Goal: Task Accomplishment & Management: Manage account settings

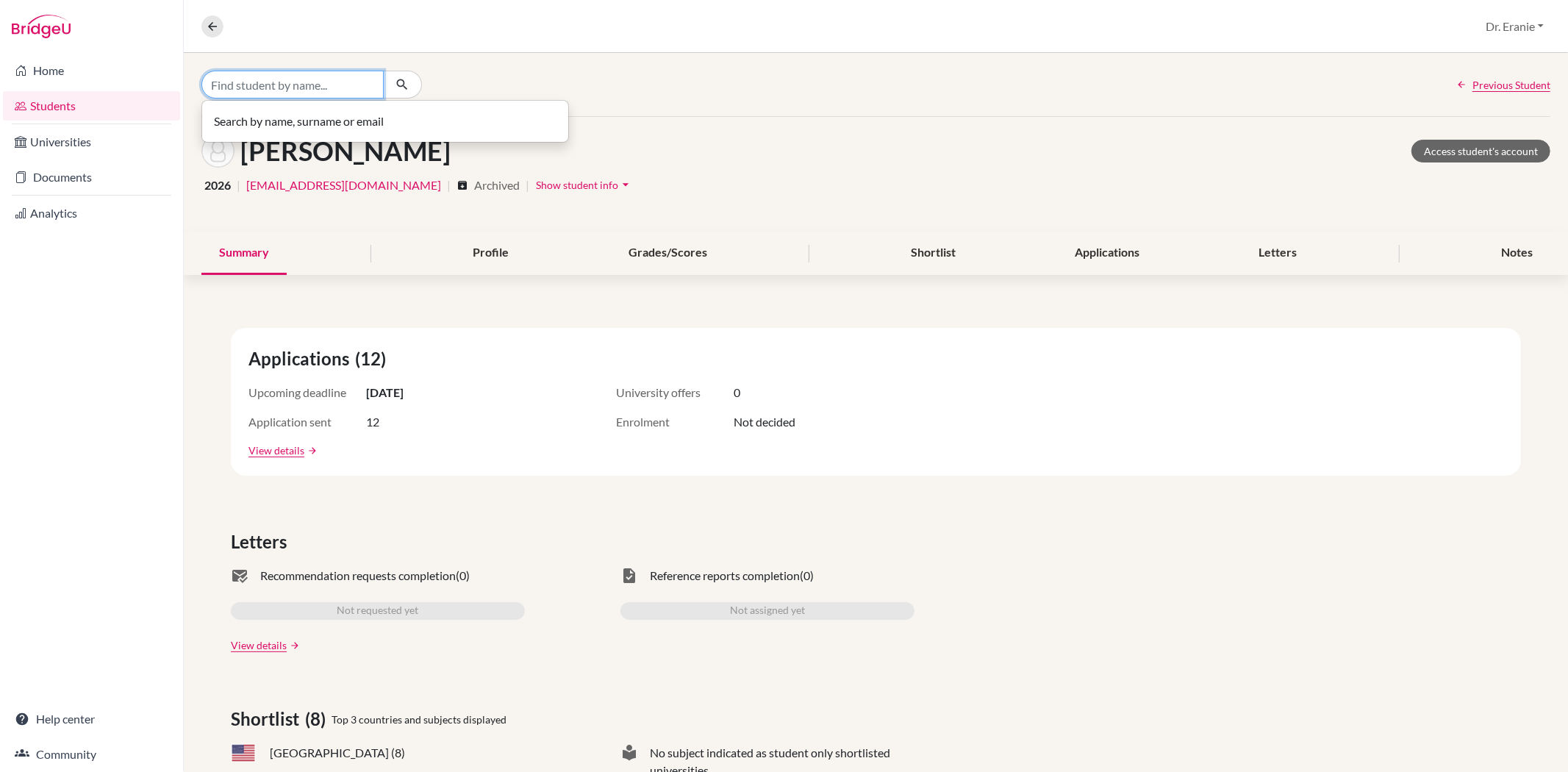
click at [272, 77] on input "Find student by name..." at bounding box center [293, 84] width 183 height 28
type input "[PERSON_NAME]"
click at [405, 85] on icon "button" at bounding box center [402, 84] width 14 height 14
click at [365, 84] on input "[PERSON_NAME]" at bounding box center [293, 84] width 183 height 28
click at [268, 89] on input "Find student by name..." at bounding box center [293, 84] width 183 height 28
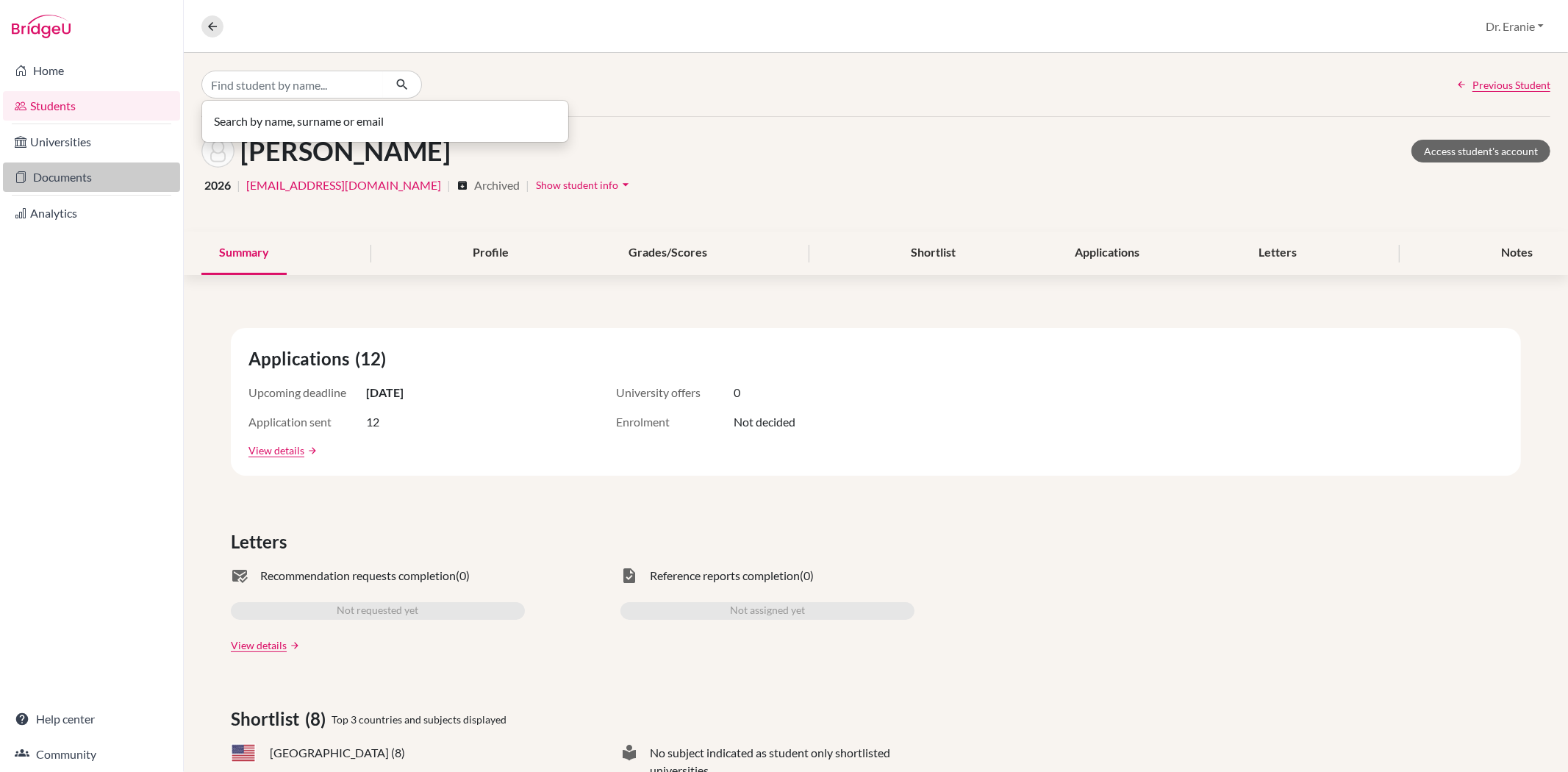
click at [82, 171] on link "Documents" at bounding box center [91, 177] width 177 height 30
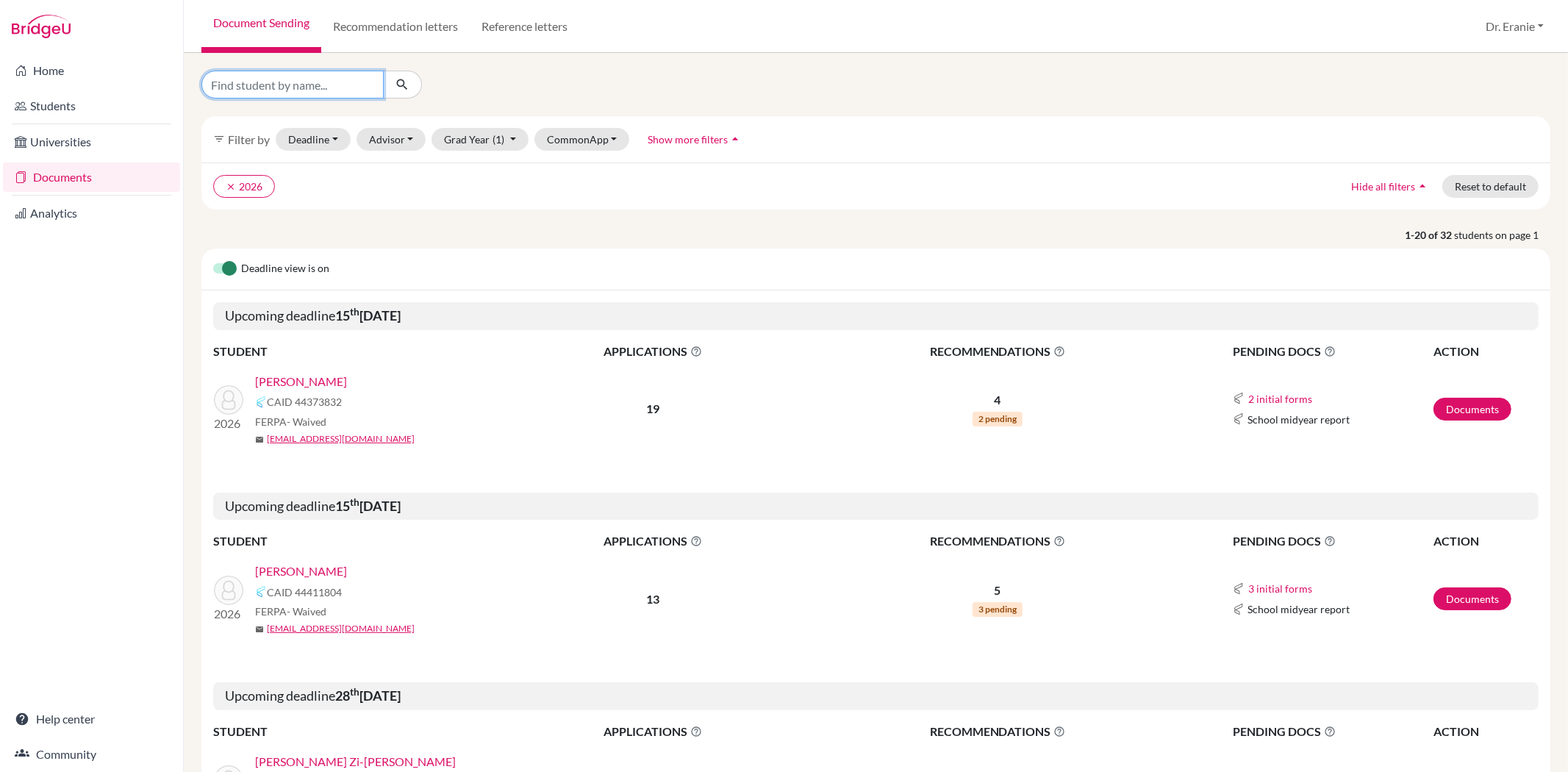
click at [268, 84] on input "Find student by name..." at bounding box center [293, 84] width 183 height 28
type input "Mia Luna"
click button "submit" at bounding box center [402, 84] width 39 height 28
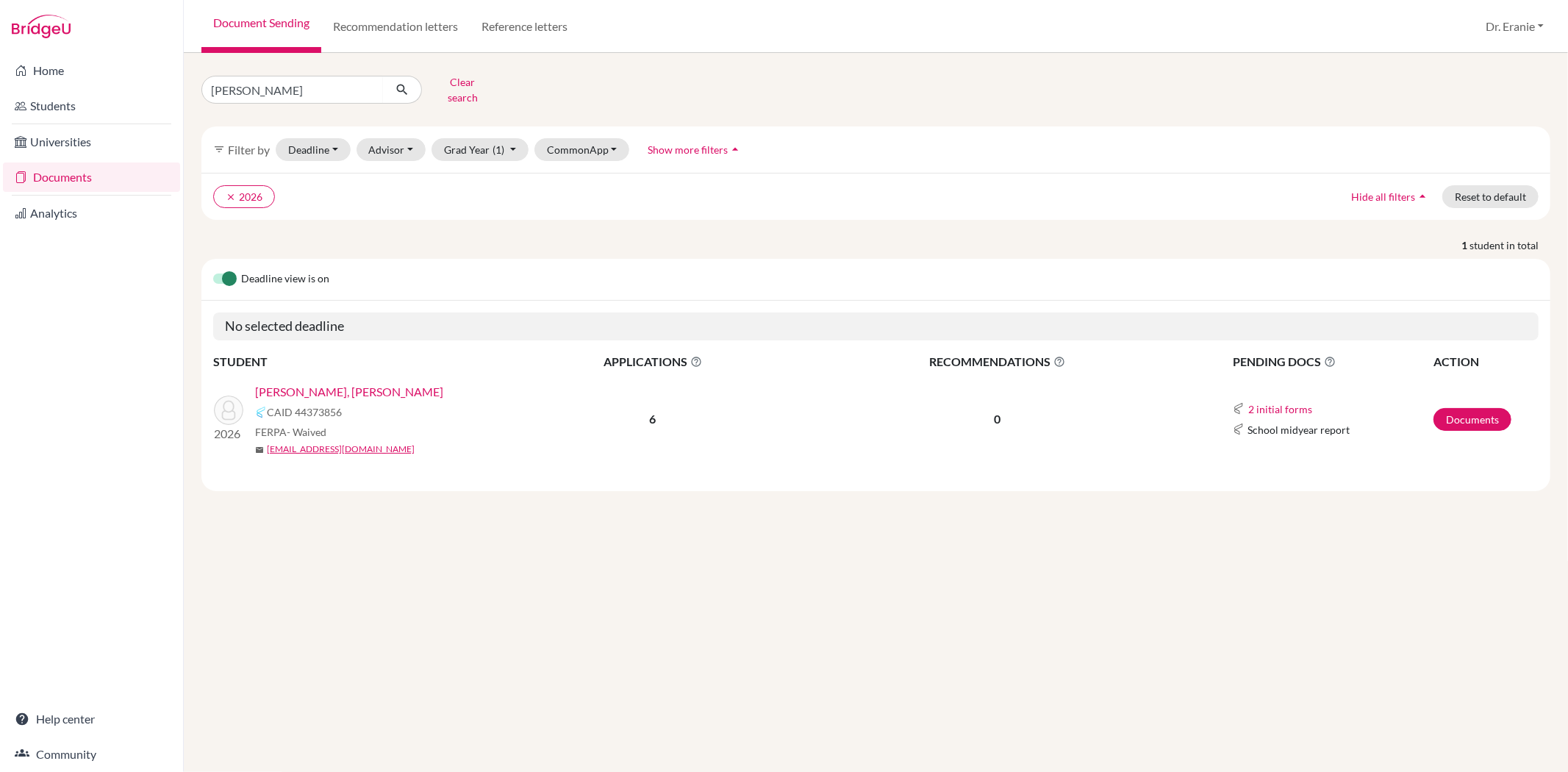
click at [334, 383] on link "[PERSON_NAME], [PERSON_NAME]" at bounding box center [349, 392] width 188 height 18
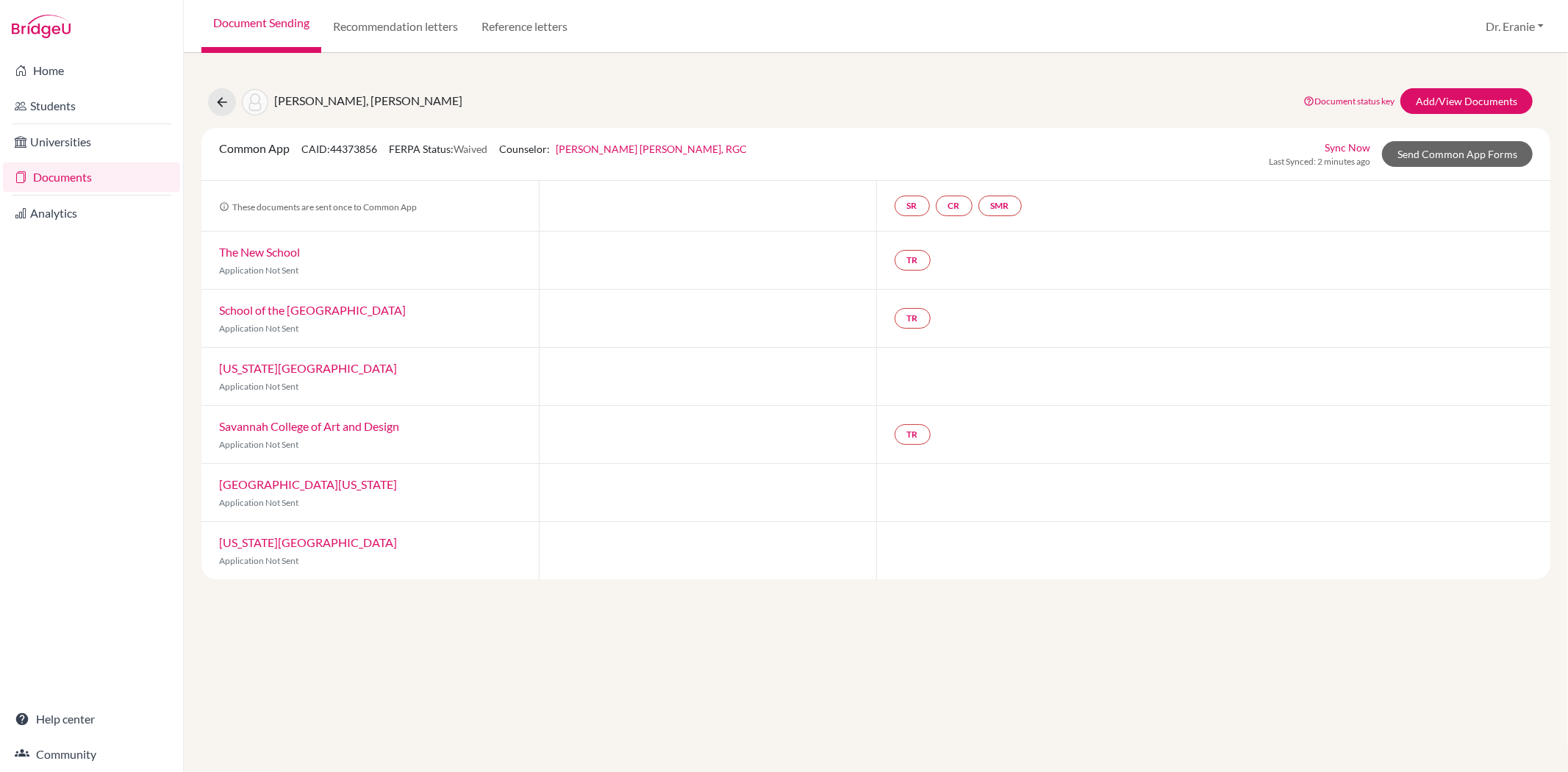
click at [1358, 144] on link "Sync Now" at bounding box center [1347, 147] width 45 height 15
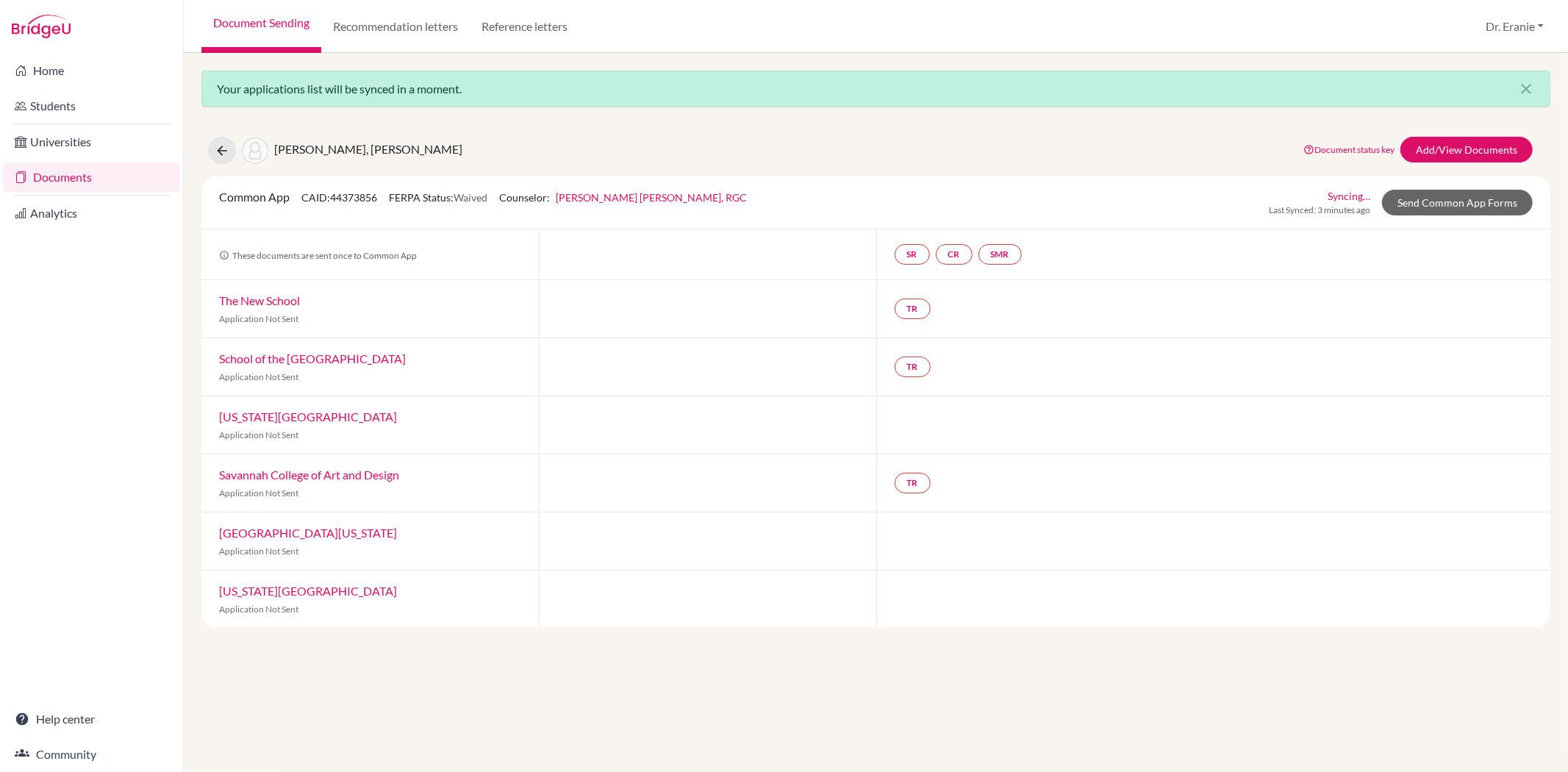
click at [286, 300] on link "The New School" at bounding box center [258, 299] width 80 height 14
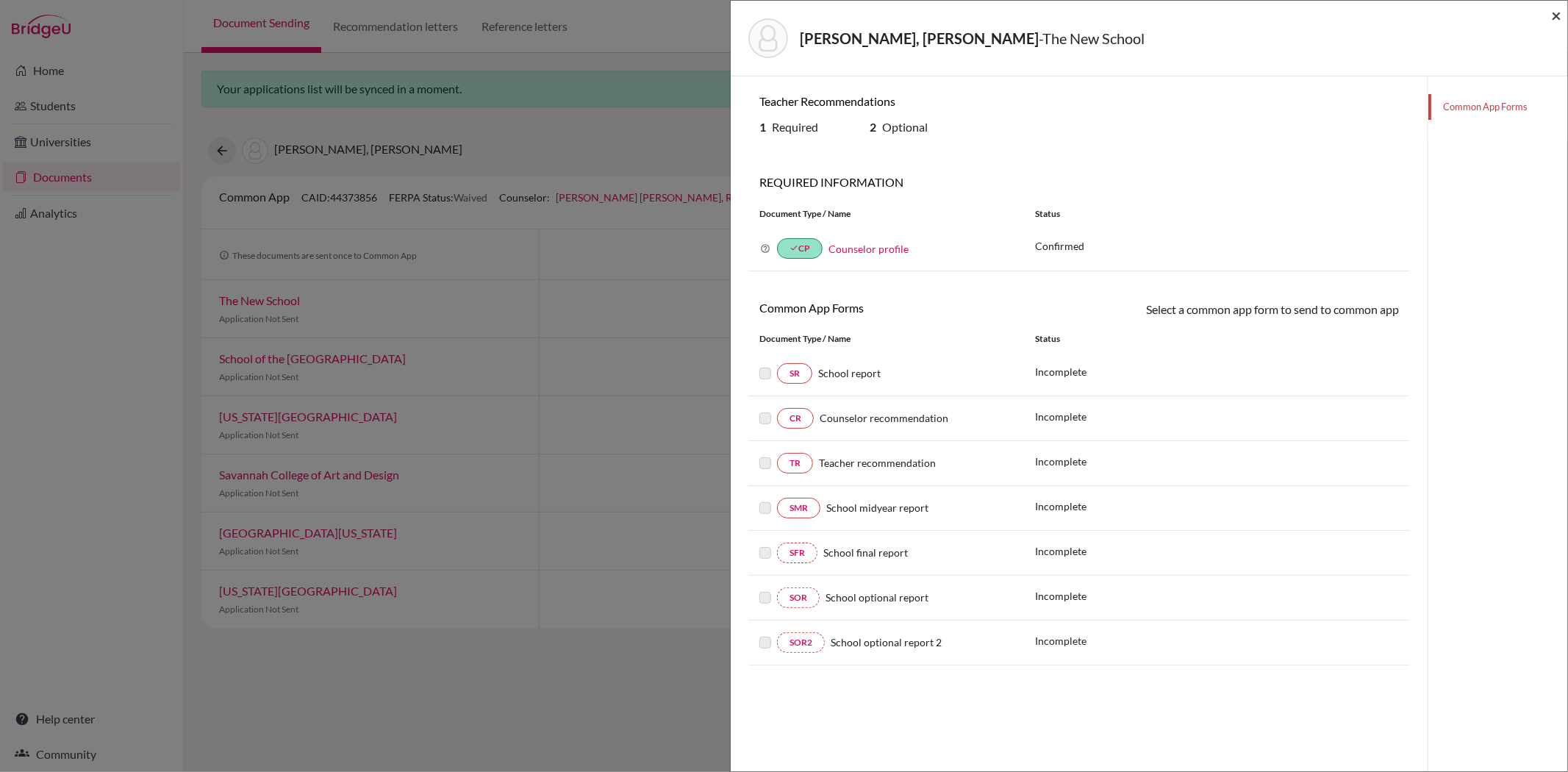
click at [1553, 9] on span "×" at bounding box center [1555, 15] width 10 height 22
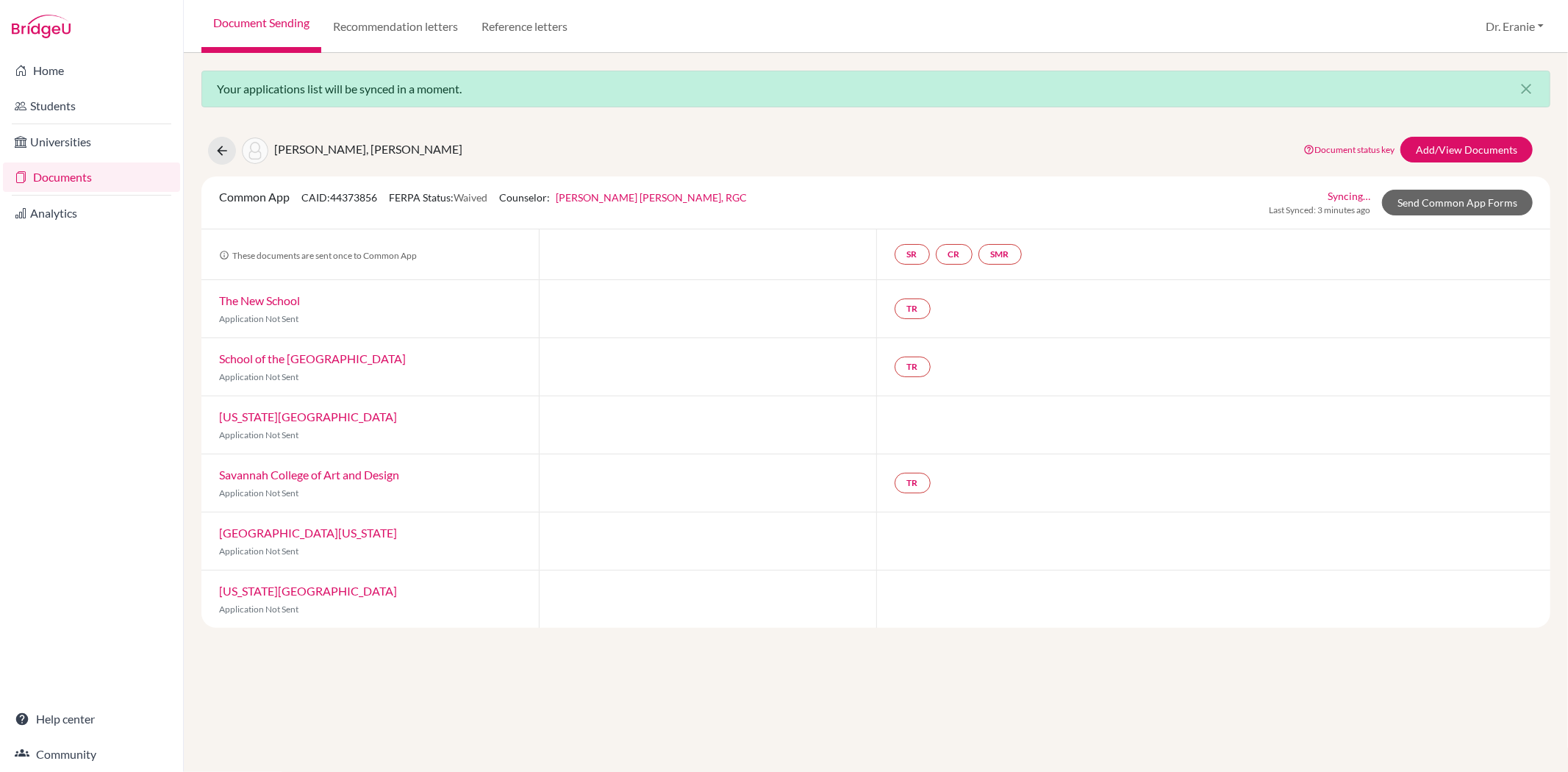
click at [320, 356] on link "School of the [GEOGRAPHIC_DATA]" at bounding box center [312, 358] width 187 height 14
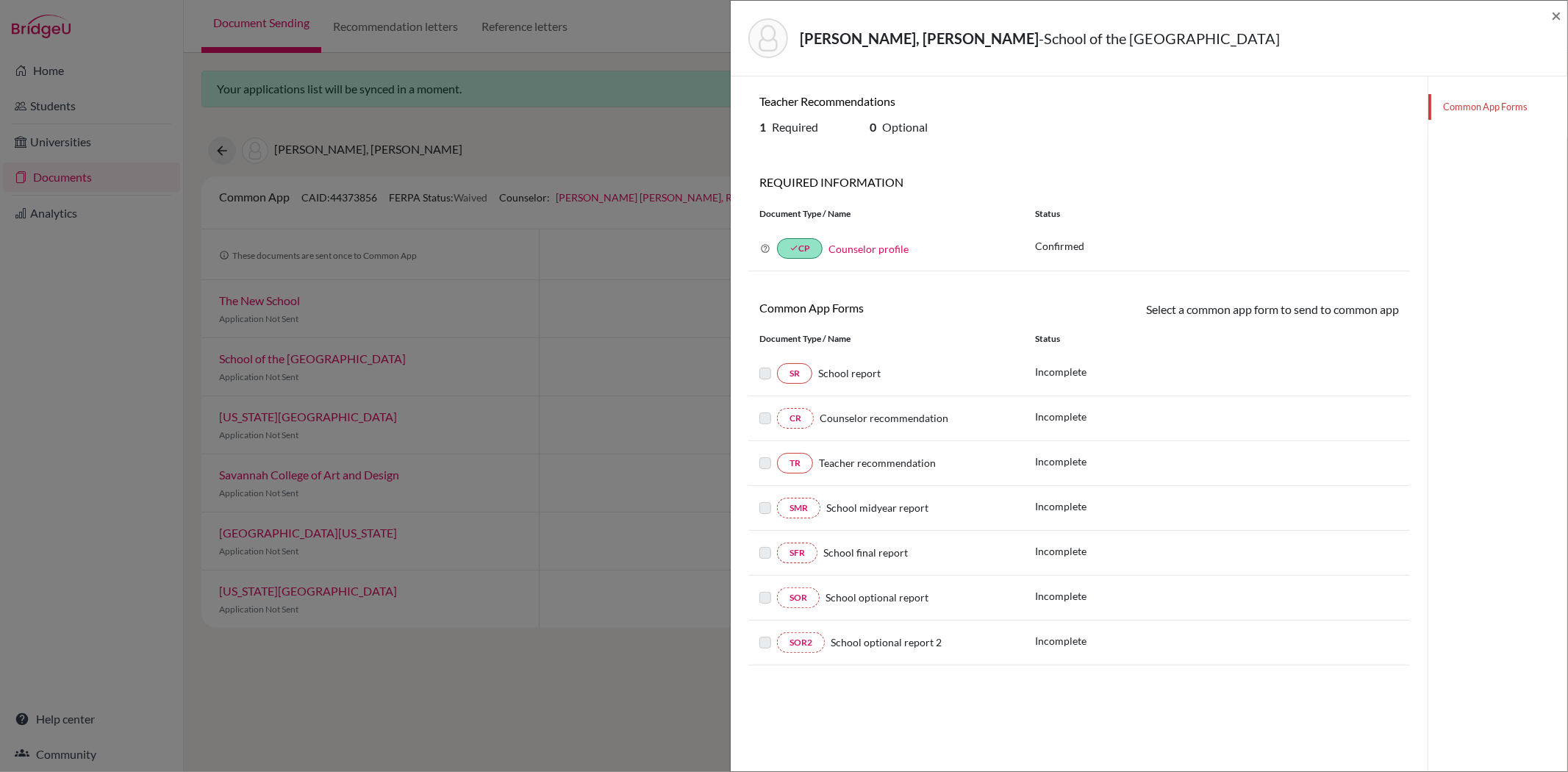
click at [1549, 10] on div "Luna, Mia Isabella - School of the Art Institute of Chicago ×" at bounding box center [1149, 38] width 824 height 63
click at [1556, 17] on span "×" at bounding box center [1555, 15] width 10 height 22
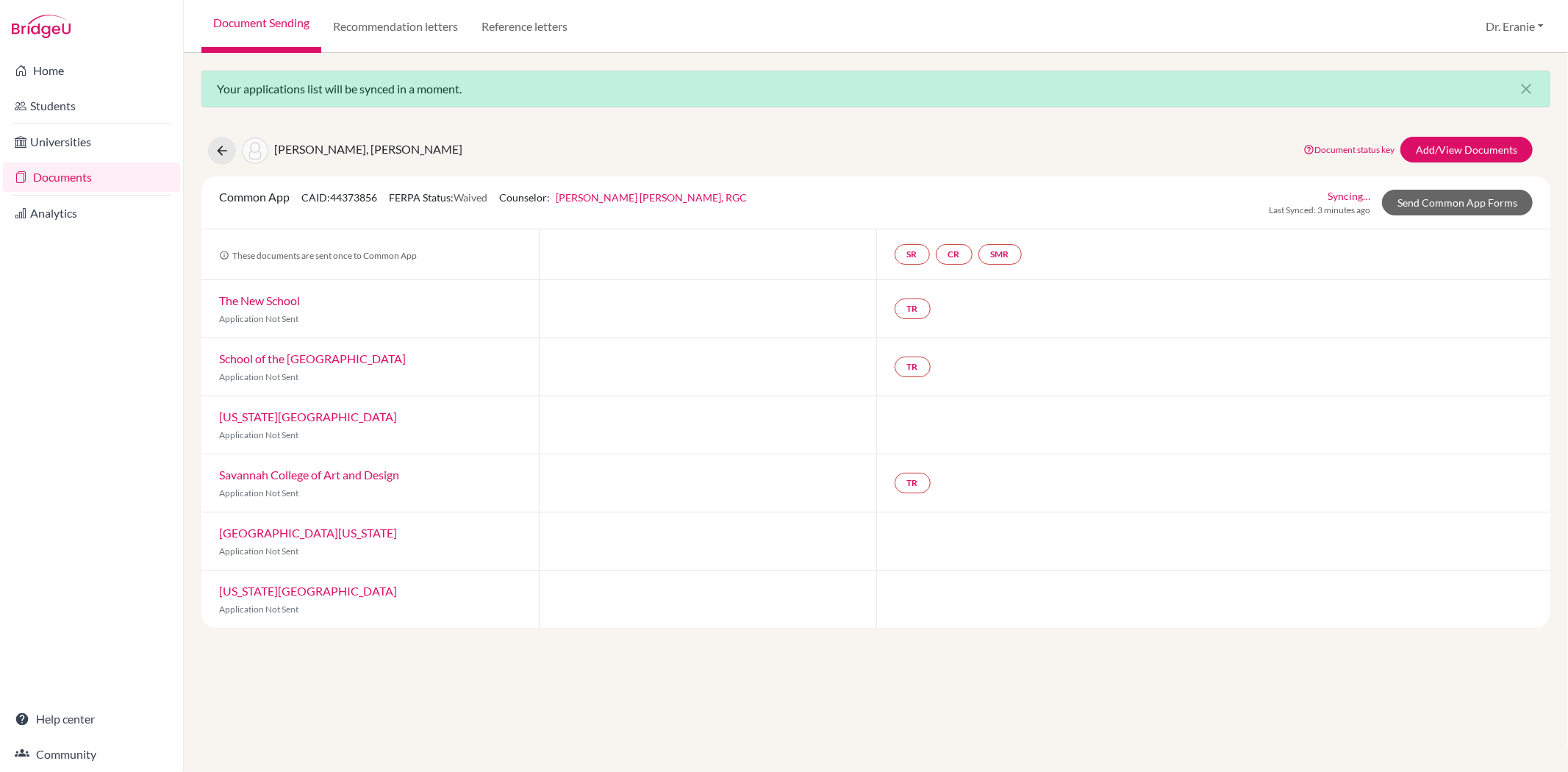
click at [328, 415] on link "[US_STATE][GEOGRAPHIC_DATA]" at bounding box center [307, 416] width 178 height 14
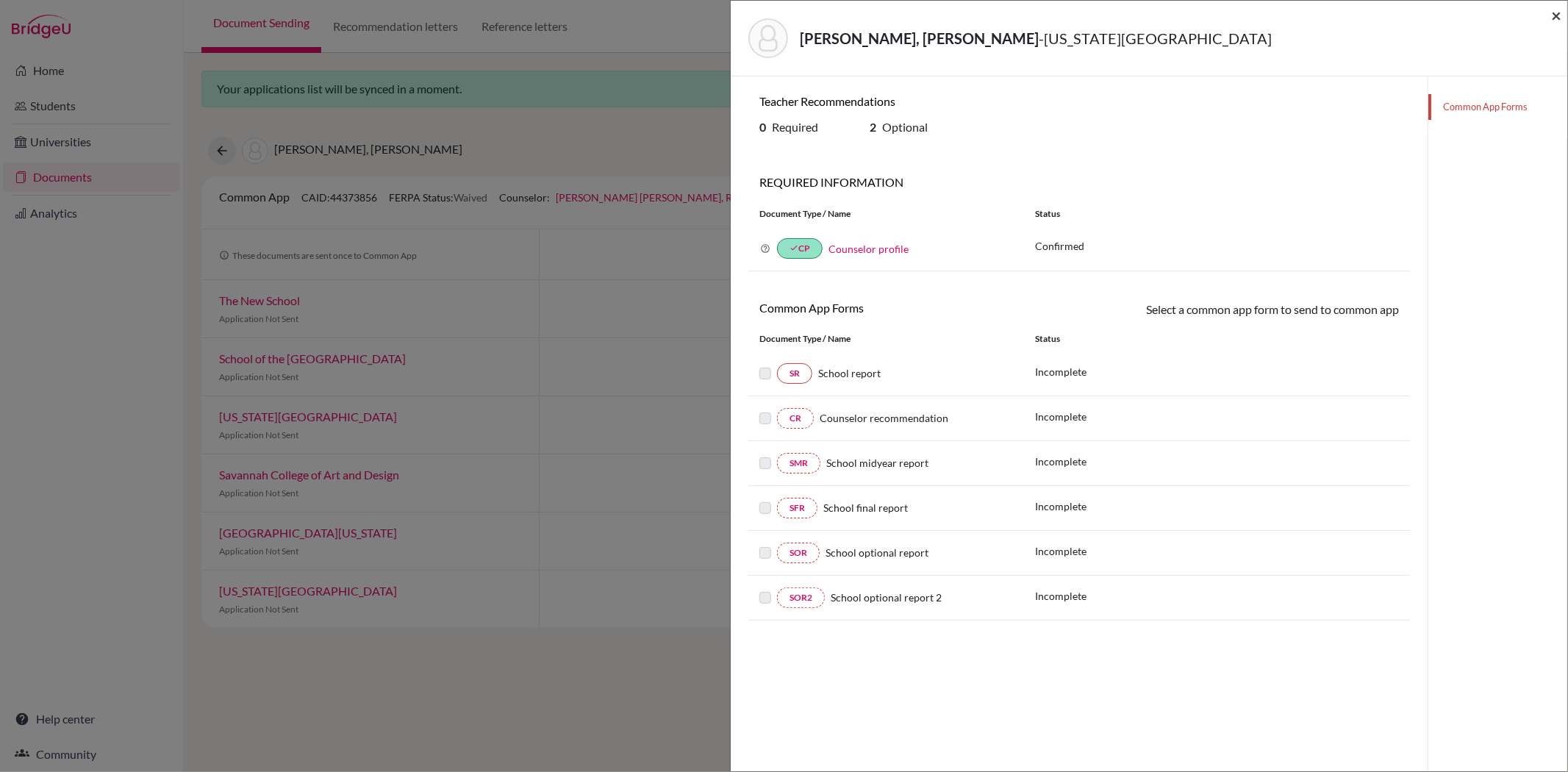
click at [1559, 14] on span "×" at bounding box center [1555, 15] width 10 height 22
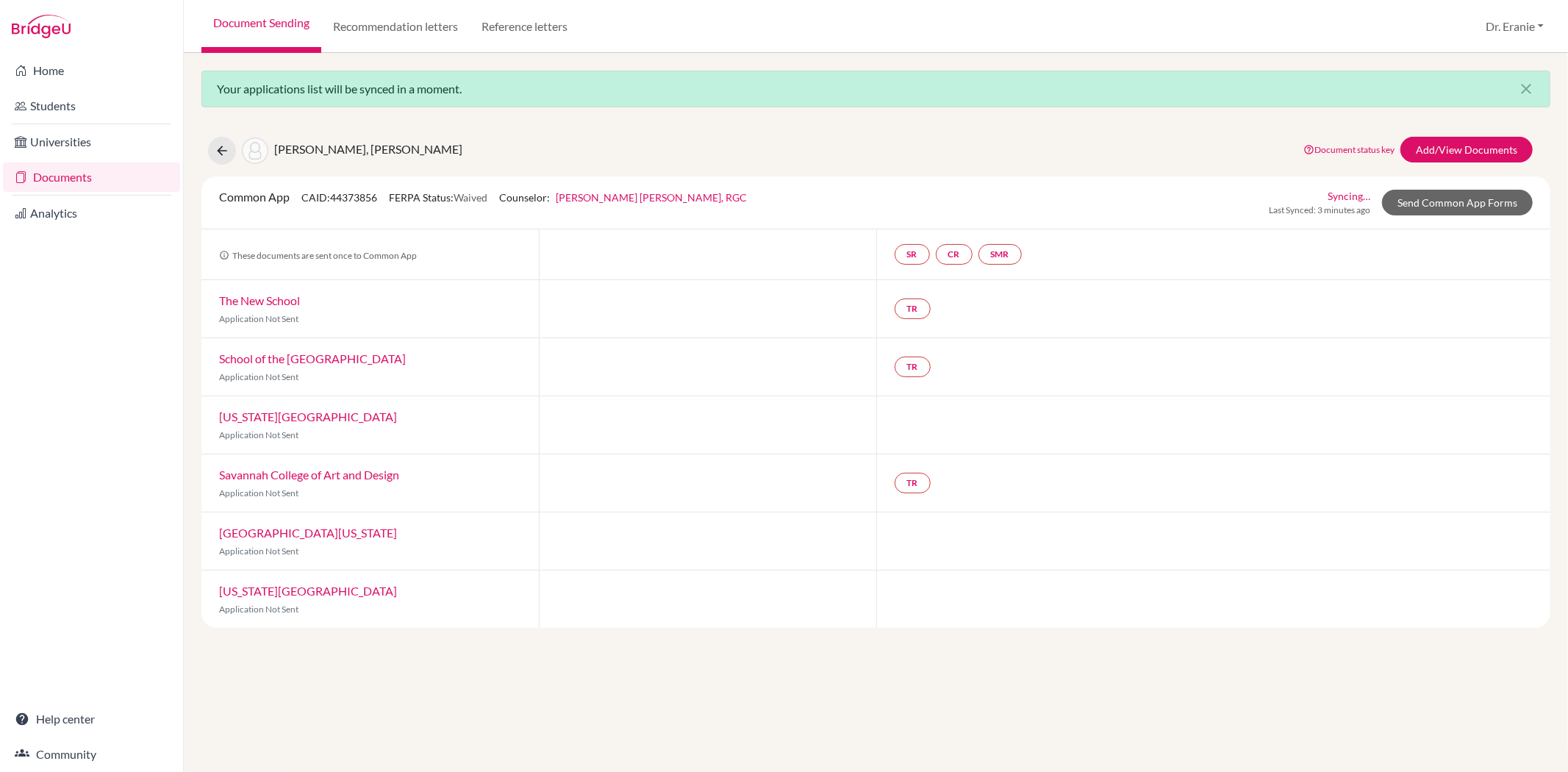
click at [344, 480] on link "Savannah College of Art and Design" at bounding box center [308, 474] width 180 height 14
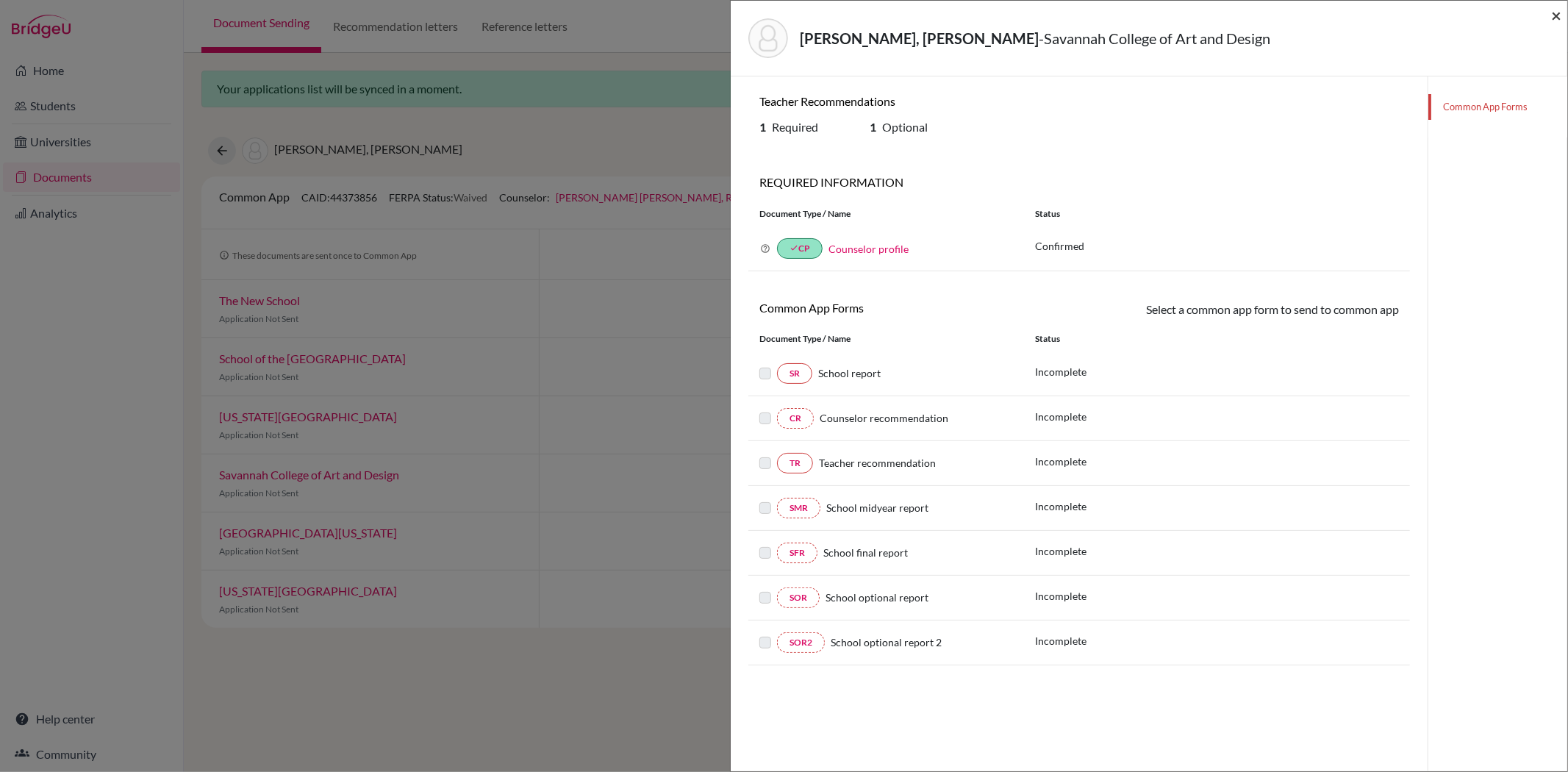
click at [1558, 20] on span "×" at bounding box center [1555, 15] width 10 height 22
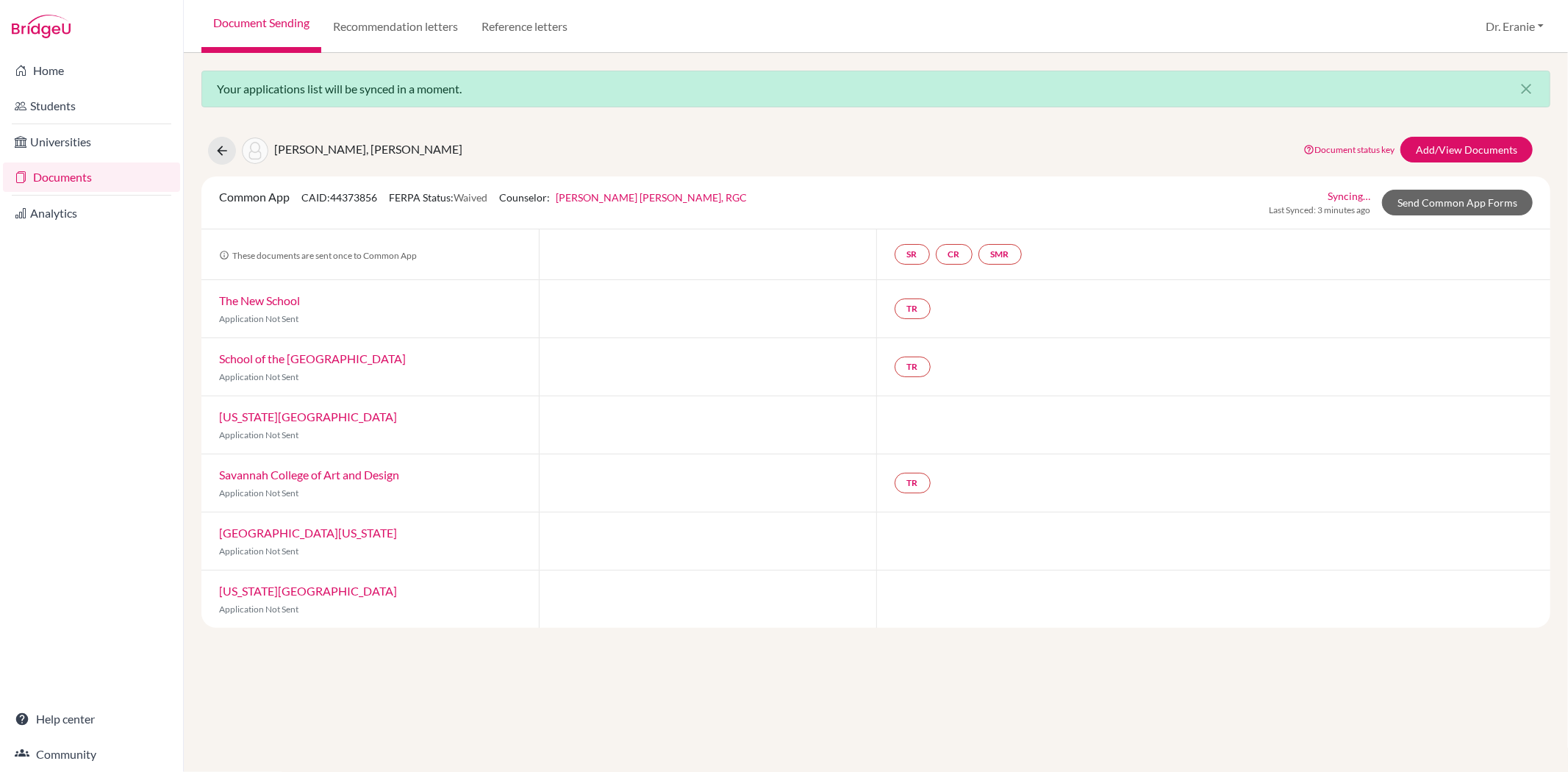
click at [277, 537] on link "[GEOGRAPHIC_DATA][US_STATE]" at bounding box center [307, 532] width 178 height 14
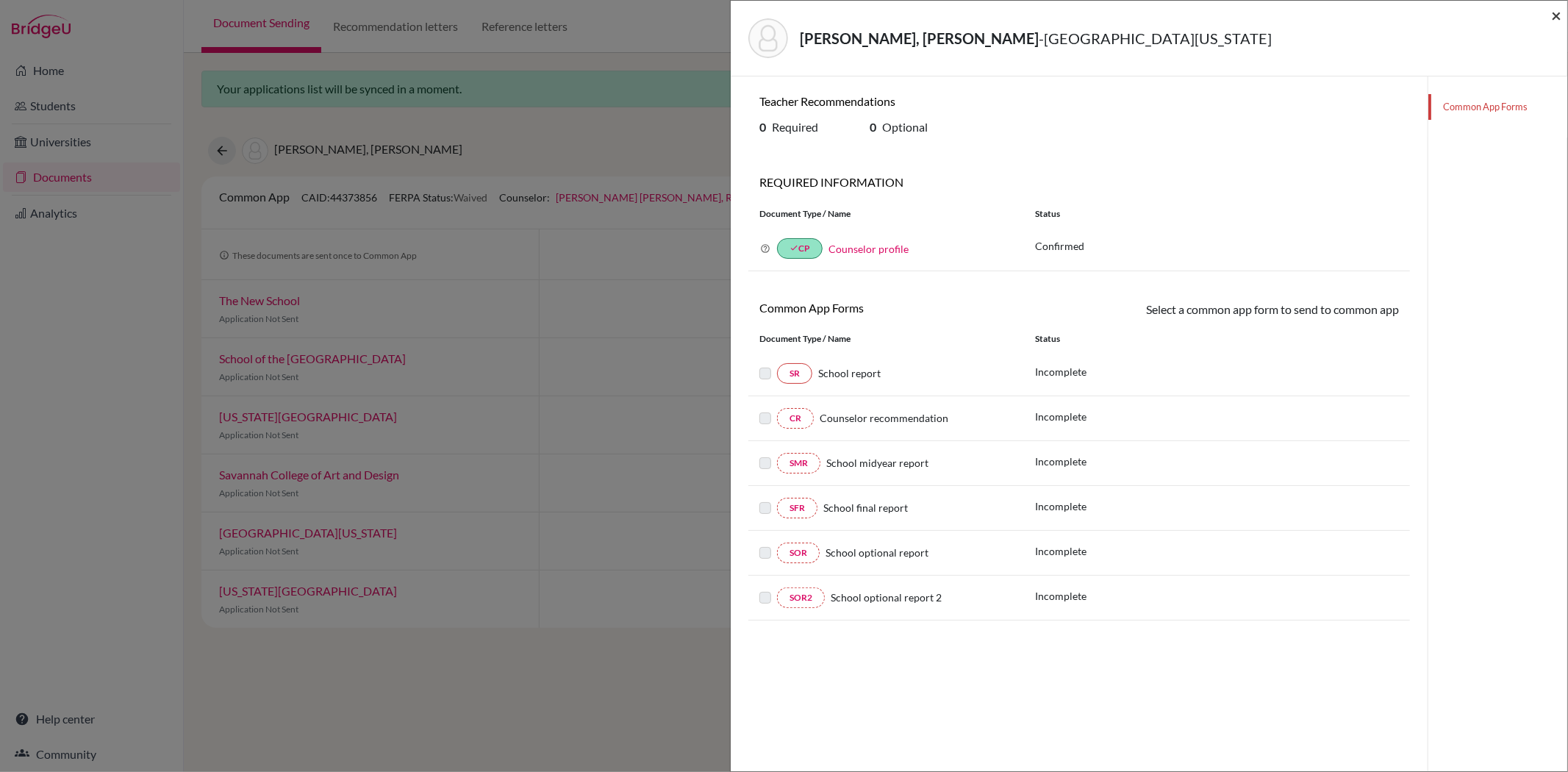
click at [1558, 18] on span "×" at bounding box center [1555, 15] width 10 height 22
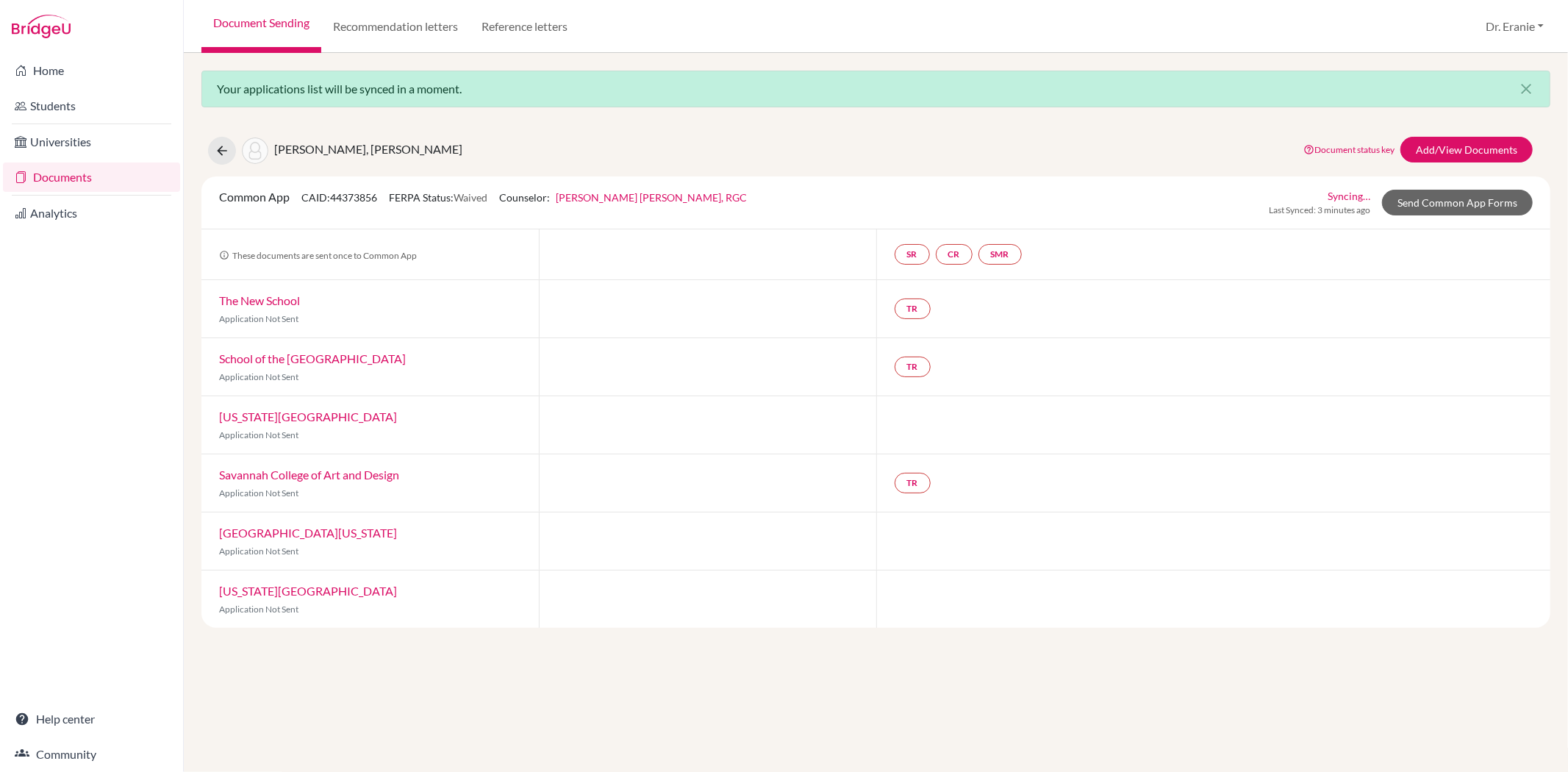
click at [293, 598] on link "[US_STATE][GEOGRAPHIC_DATA]" at bounding box center [307, 590] width 178 height 14
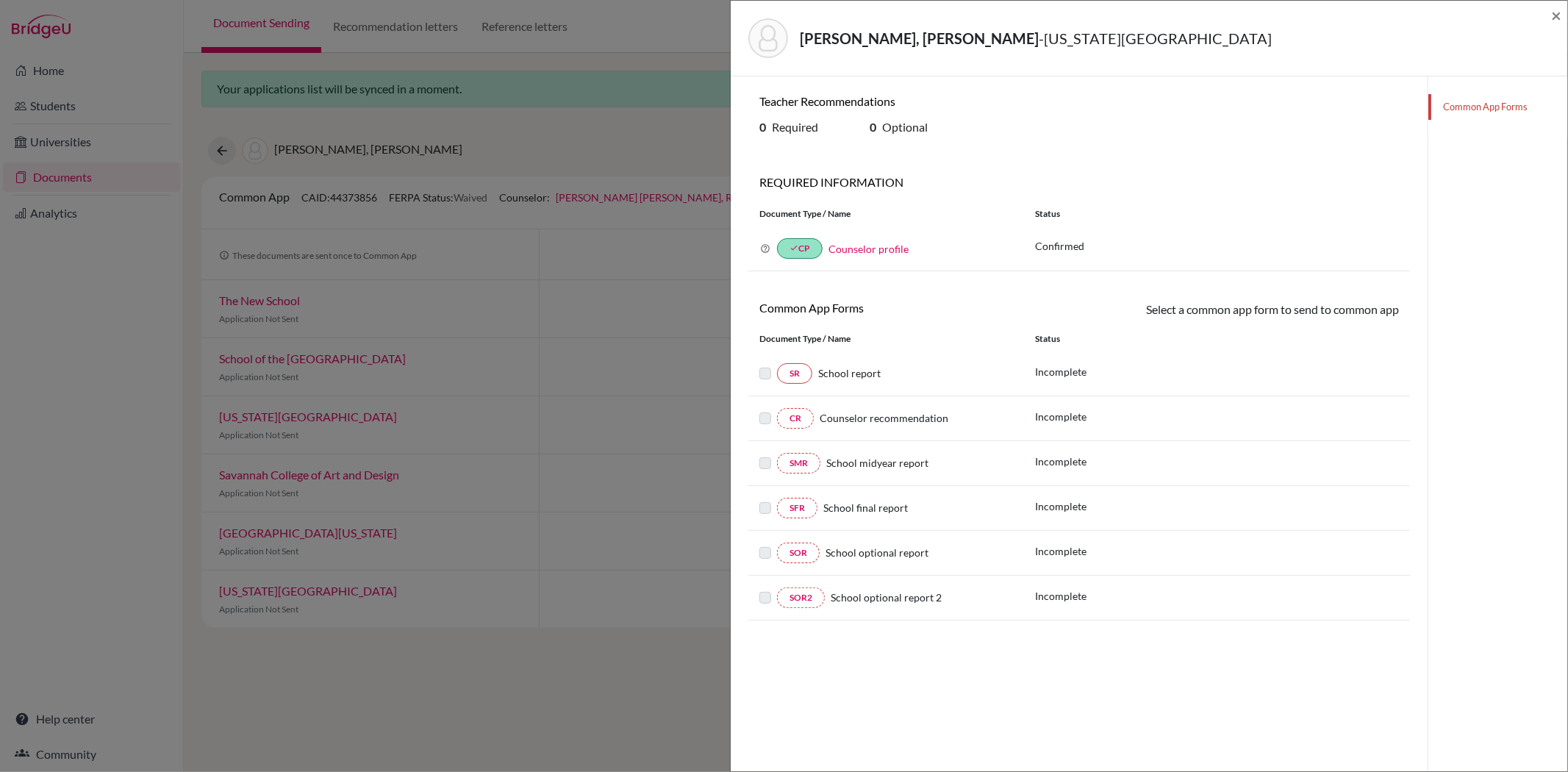
click at [1561, 15] on div "Luna, Mia Isabella - Florida International University ×" at bounding box center [1148, 39] width 836 height 76
click at [1554, 14] on span "×" at bounding box center [1555, 15] width 10 height 22
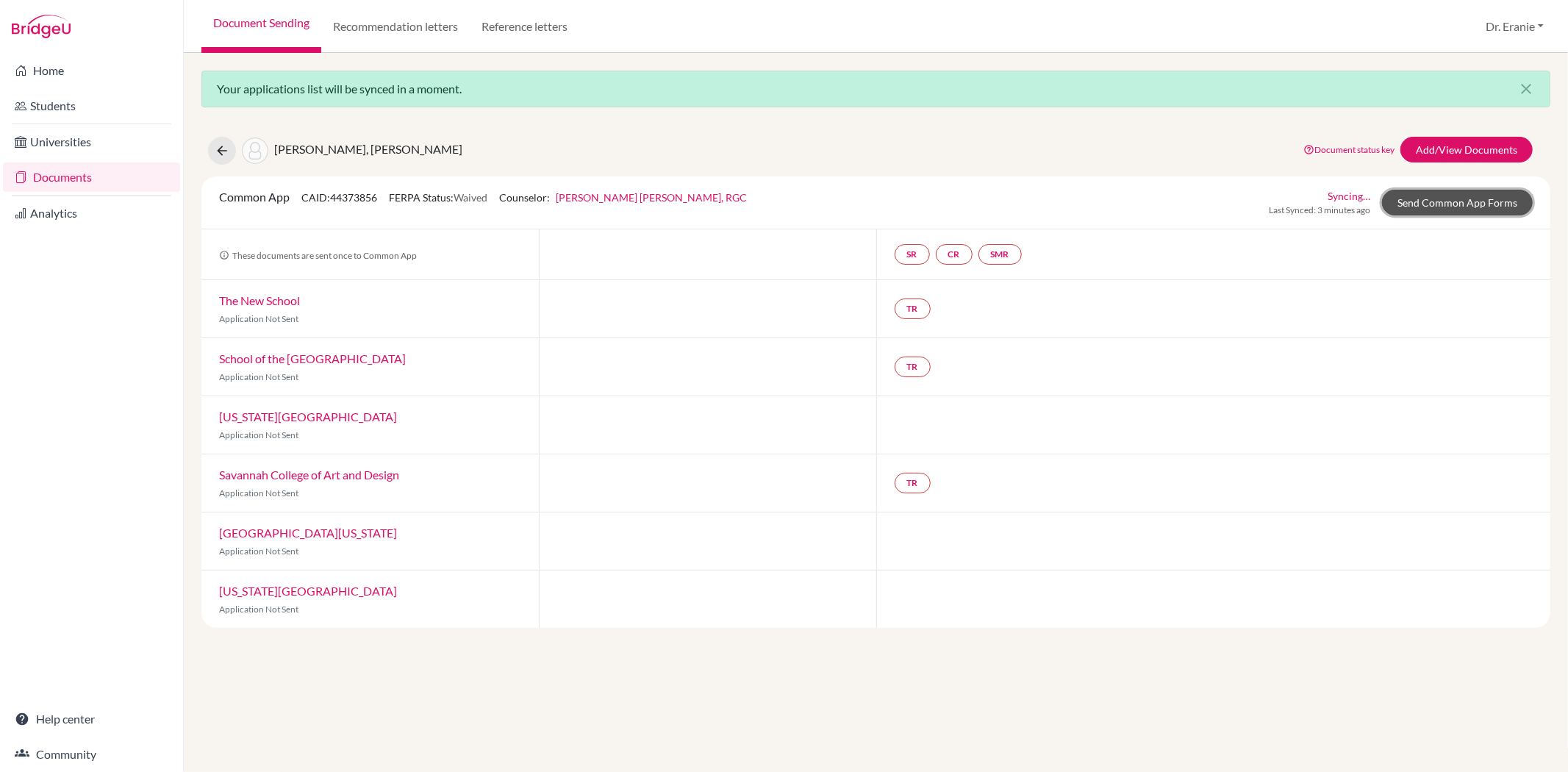
click at [1434, 201] on link "Send Common App Forms" at bounding box center [1457, 202] width 151 height 25
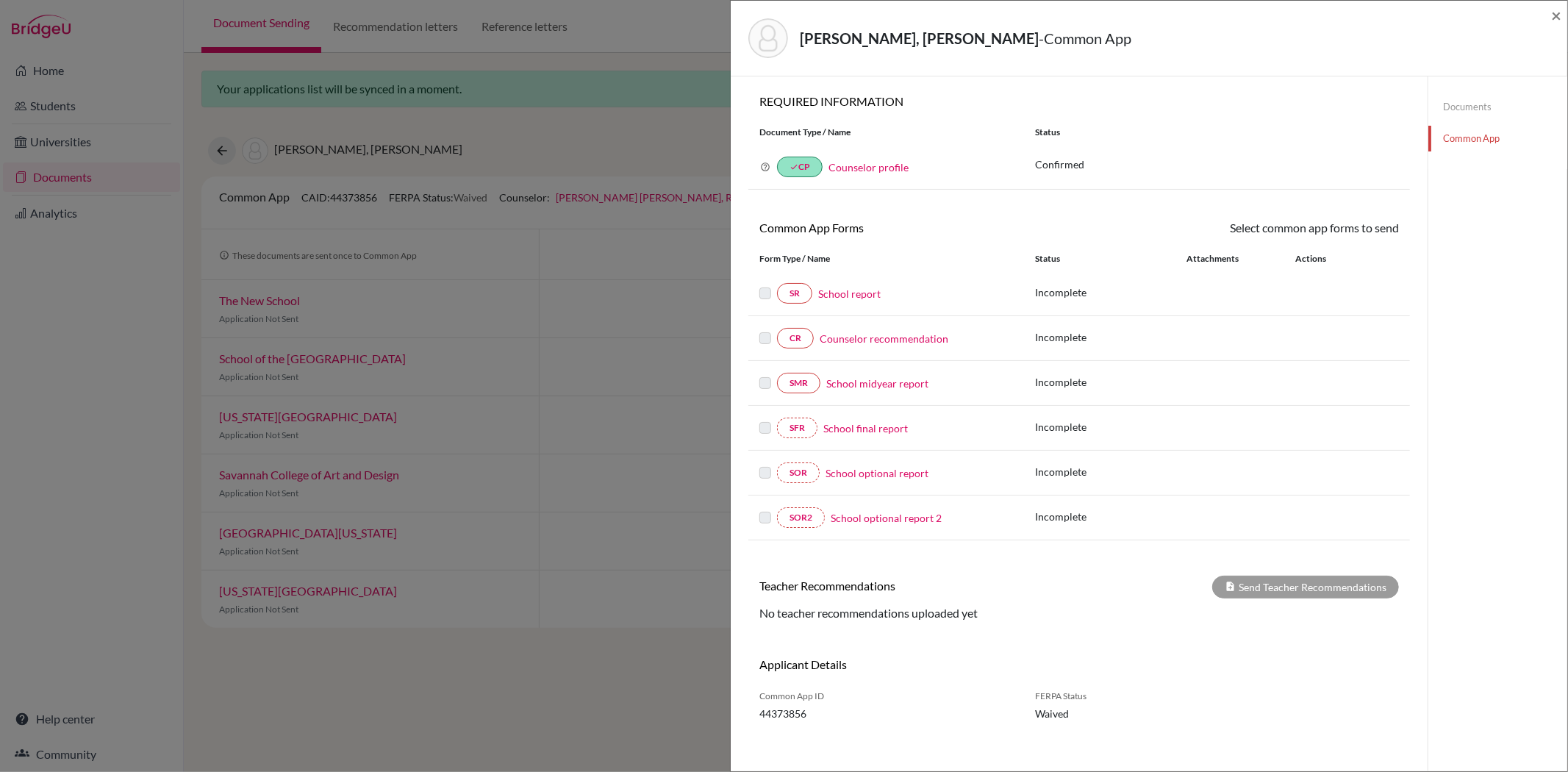
scroll to position [77, 0]
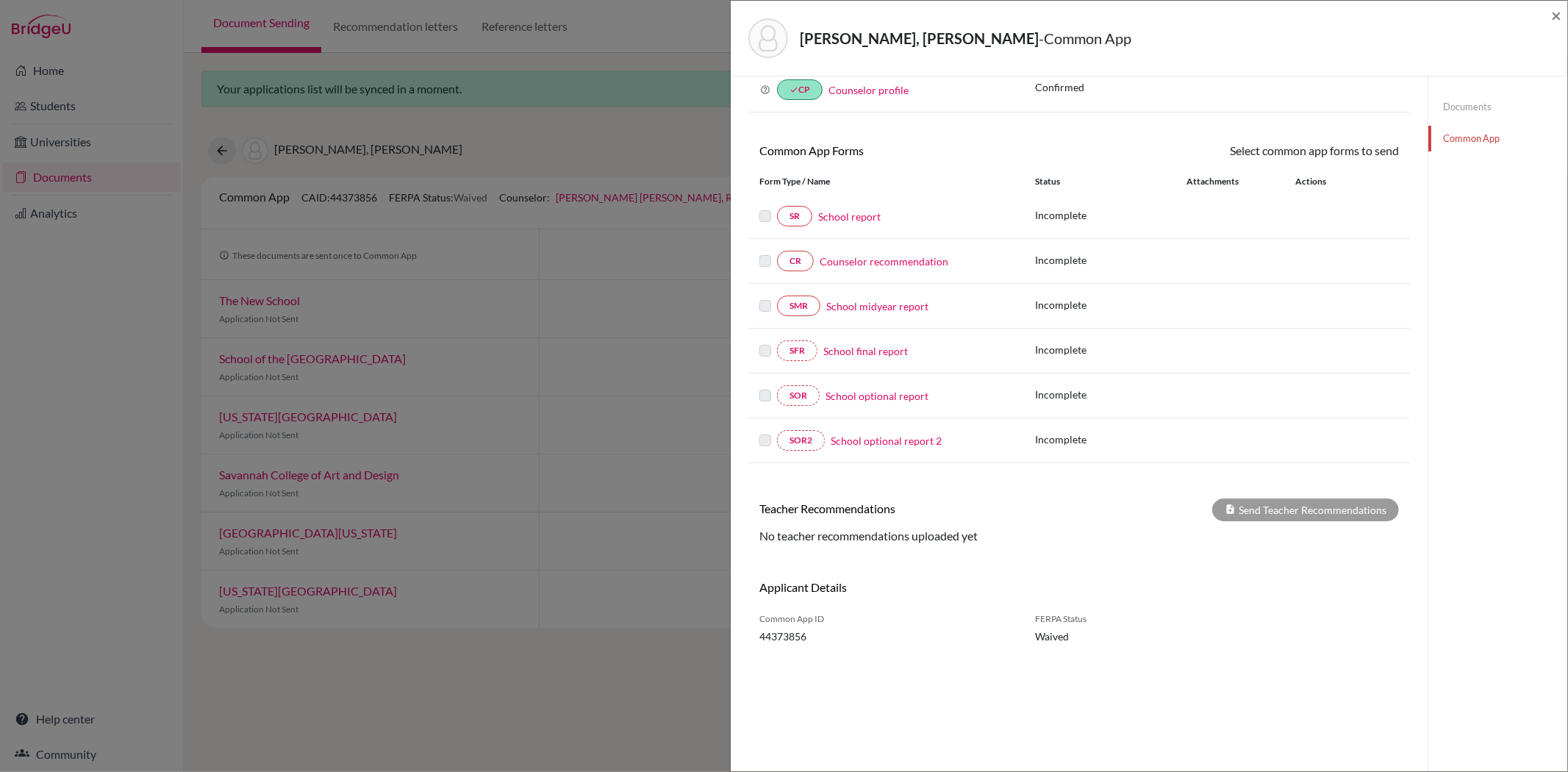
click at [876, 522] on div "Teacher Recommendations Send Teacher Recommendations" at bounding box center [1079, 509] width 662 height 23
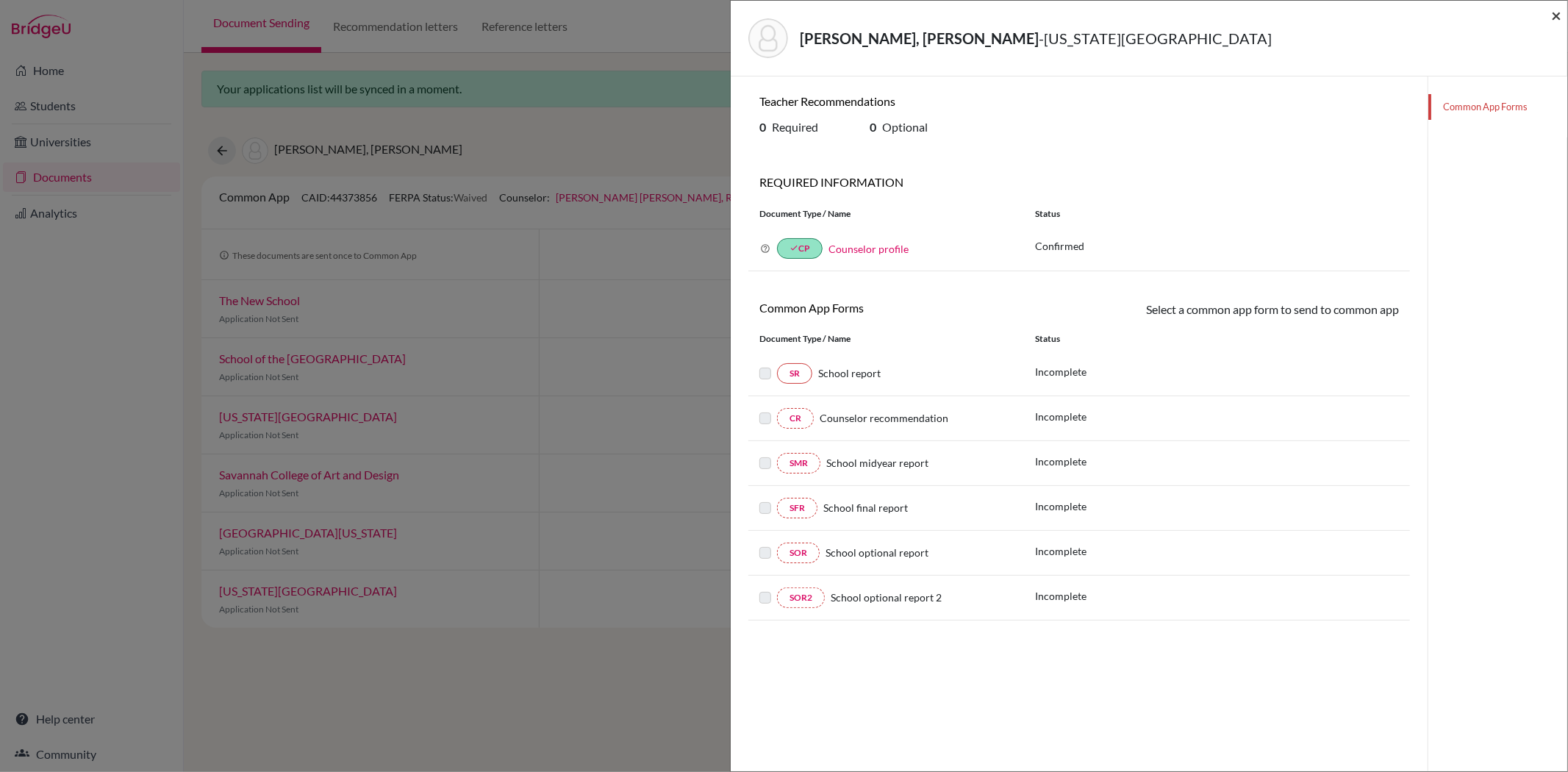
click at [1559, 14] on span "×" at bounding box center [1555, 15] width 10 height 22
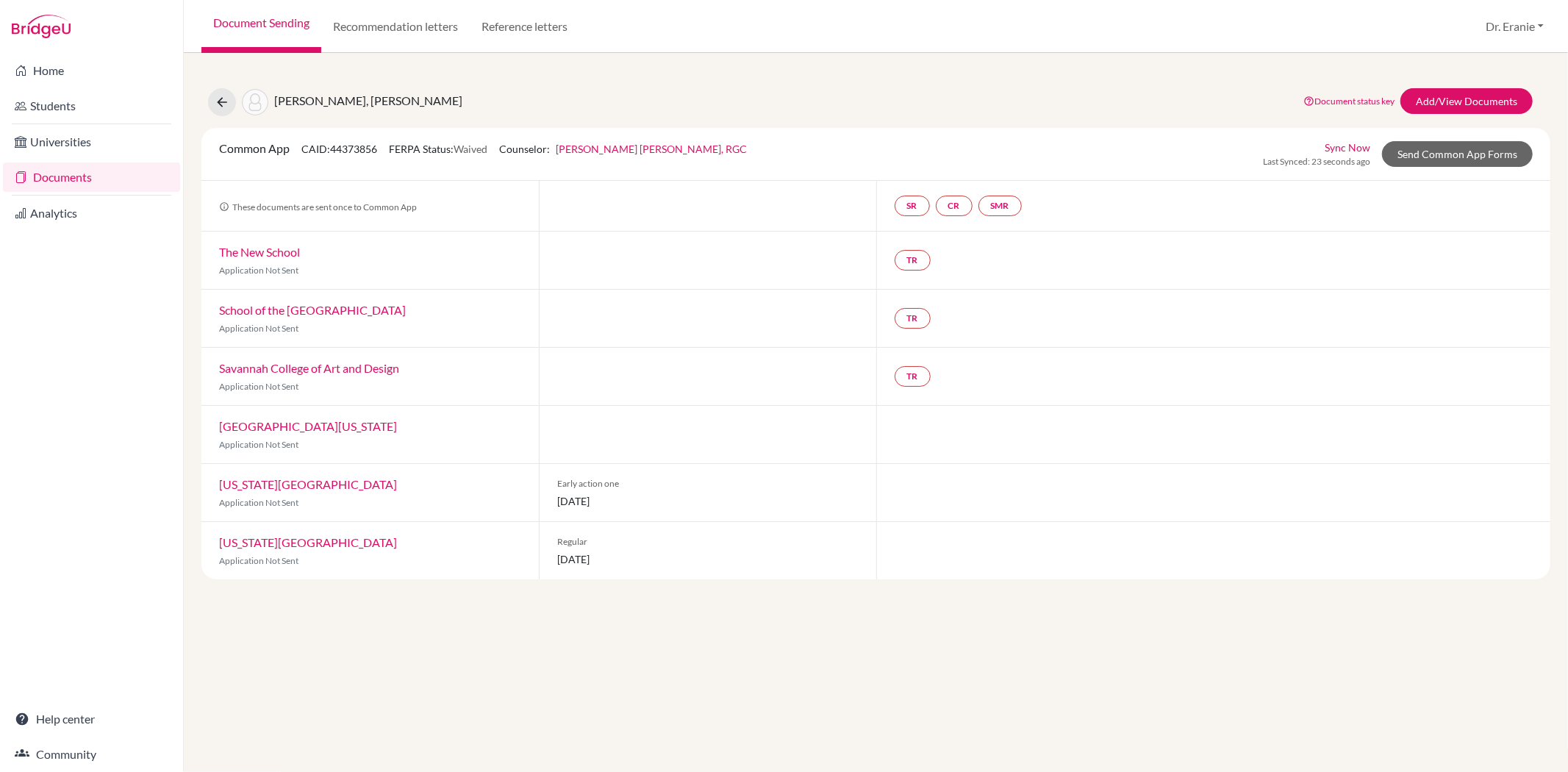
click at [1357, 140] on link "Sync Now" at bounding box center [1347, 147] width 45 height 15
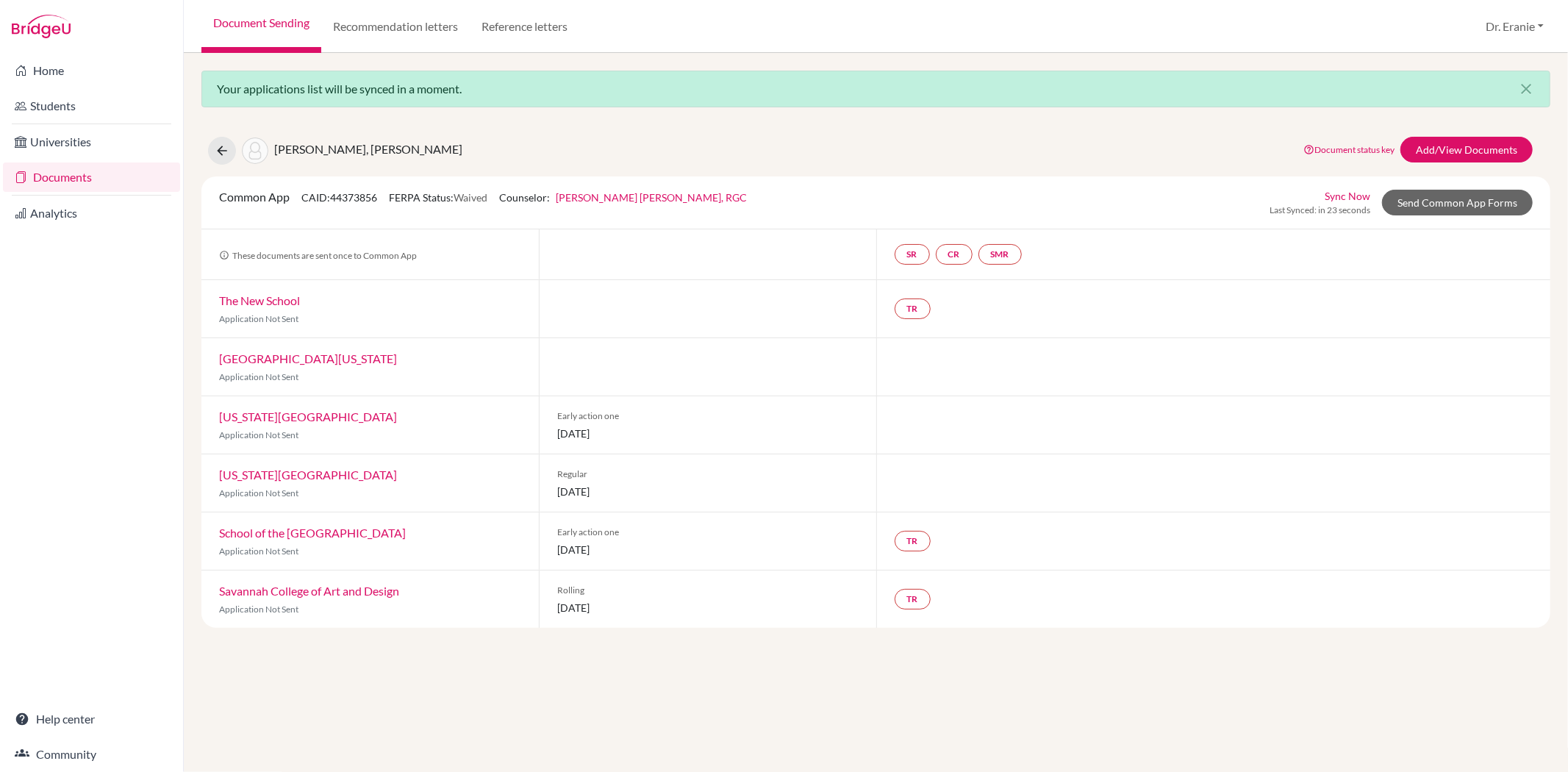
click at [1353, 188] on link "Sync Now" at bounding box center [1347, 195] width 45 height 15
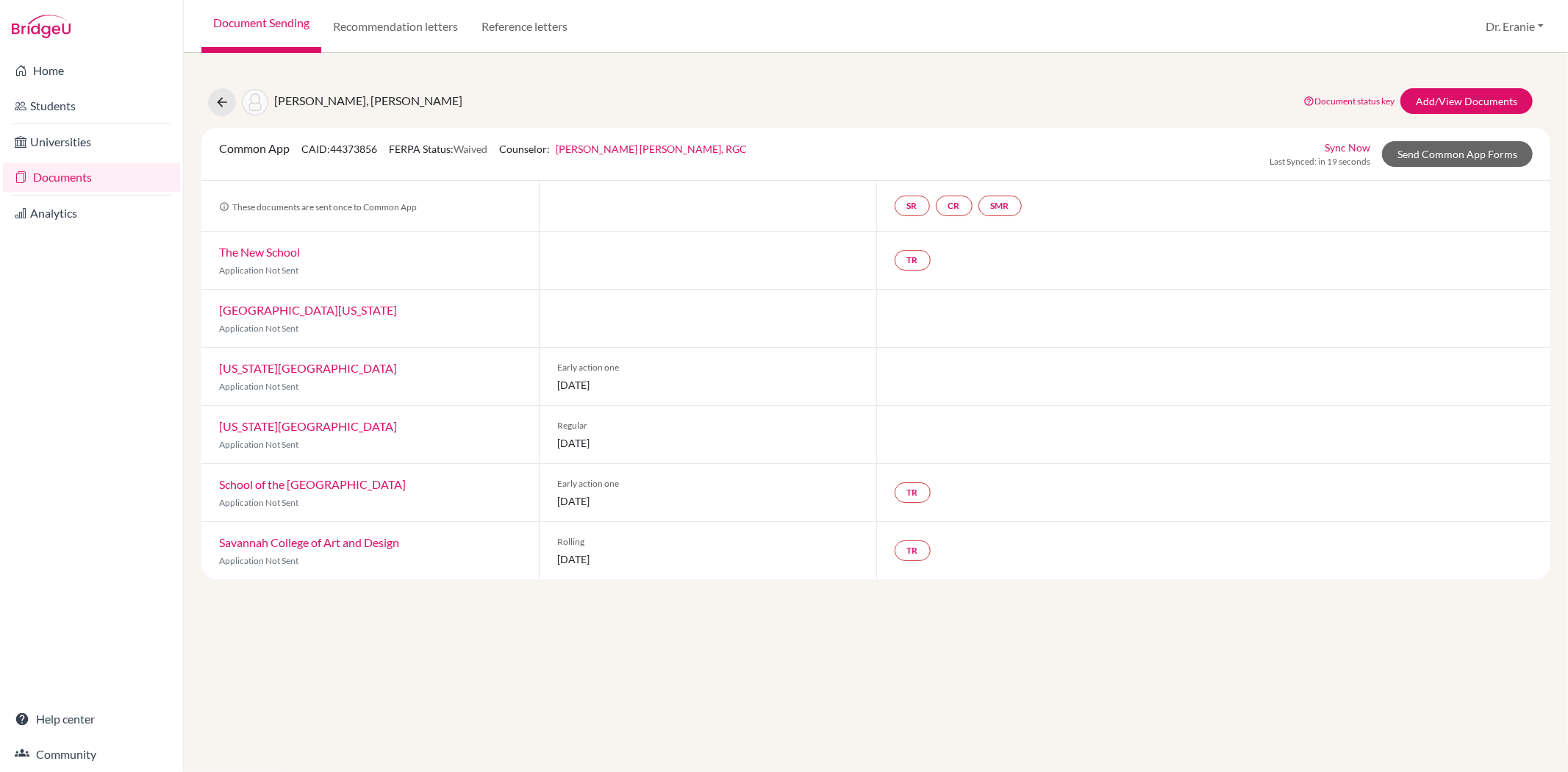
click at [1333, 141] on link "Sync Now" at bounding box center [1347, 147] width 45 height 15
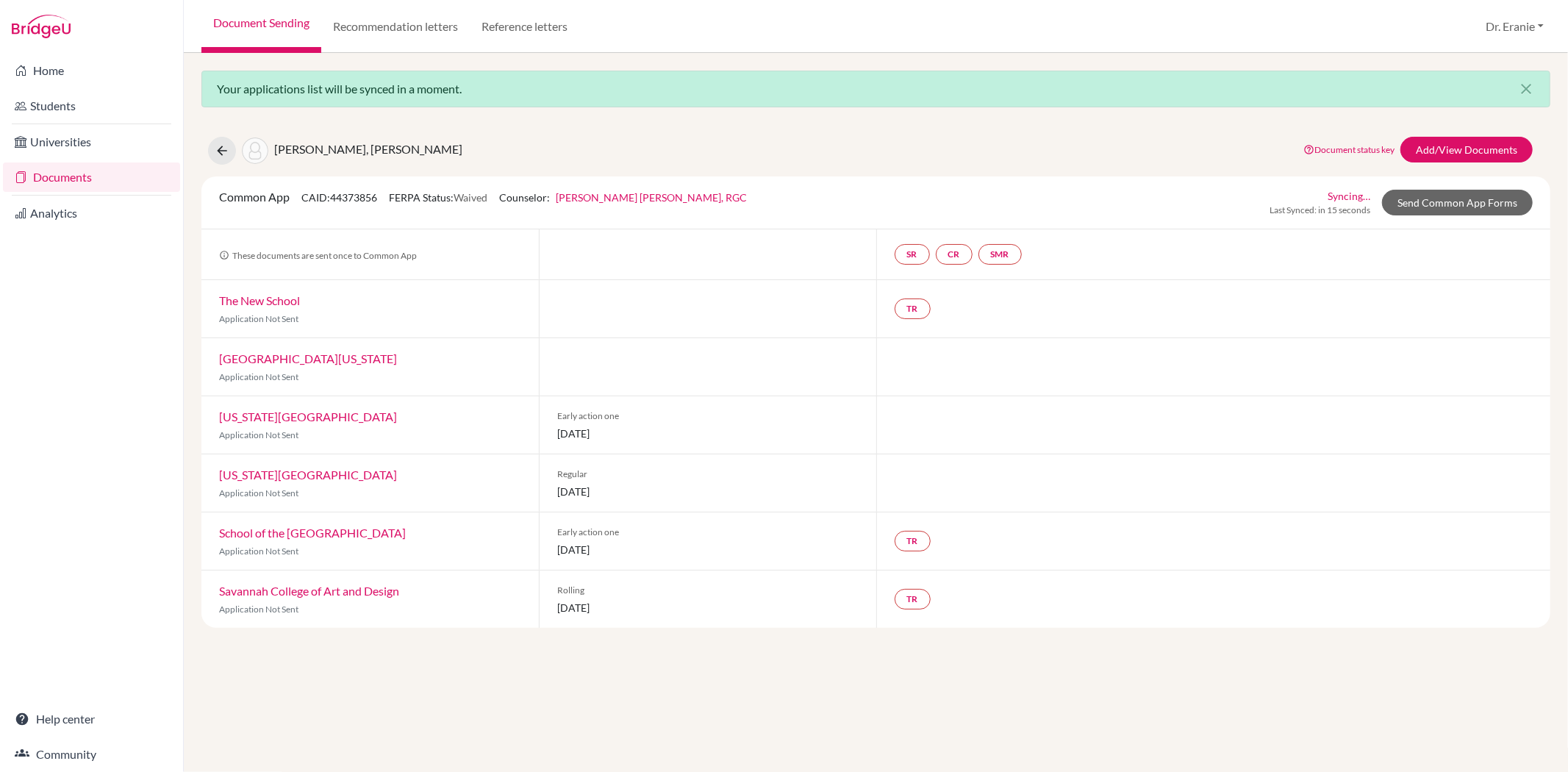
click at [1342, 199] on link "Syncing…" at bounding box center [1348, 195] width 42 height 15
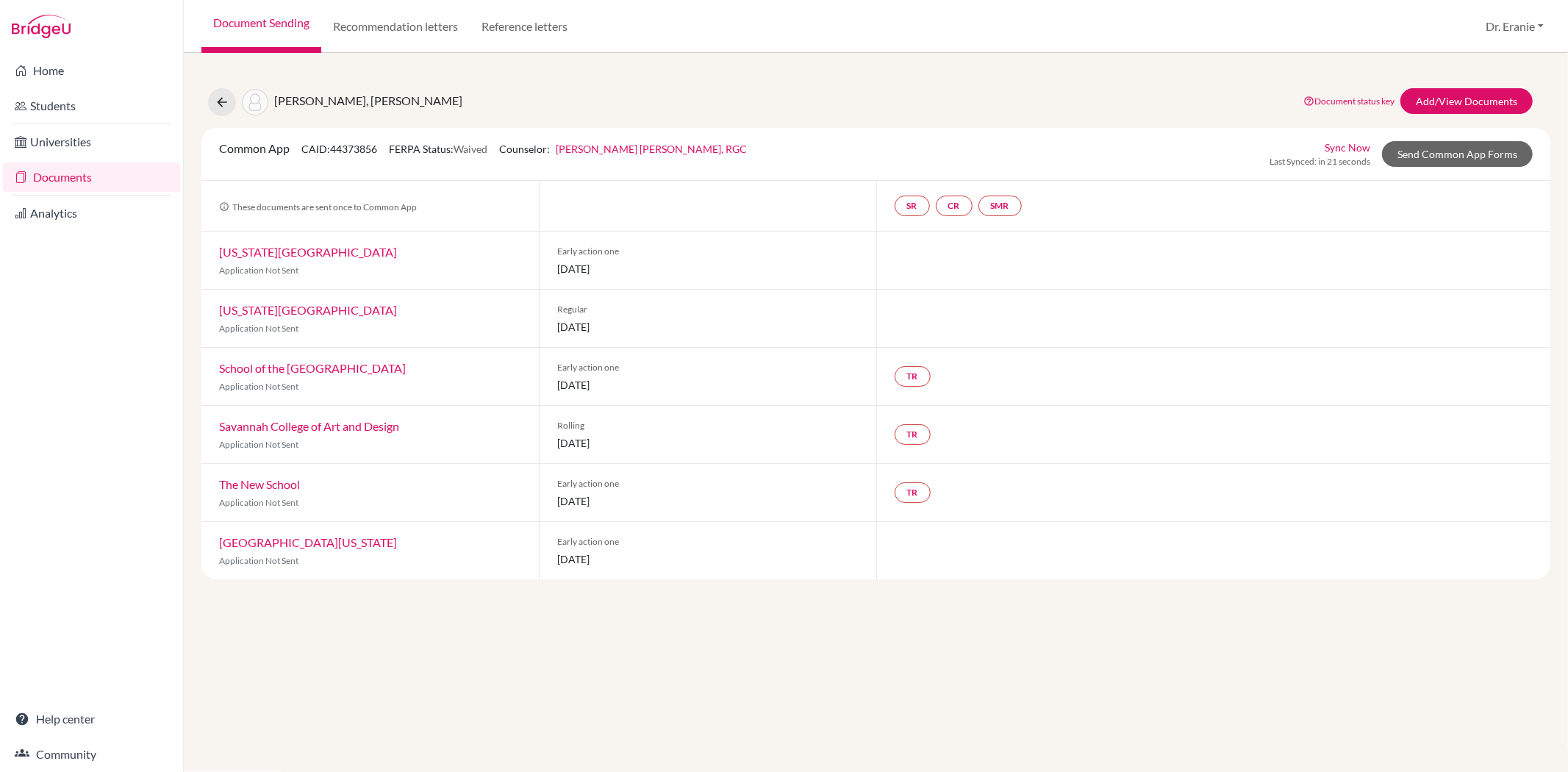
drag, startPoint x: 767, startPoint y: 575, endPoint x: 767, endPoint y: 588, distance: 13.0
click at [767, 588] on div "Luna, Mia Isabella Document status key TR Requirement. Document not uploaded ye…" at bounding box center [875, 412] width 1384 height 719
